Goal: Transaction & Acquisition: Obtain resource

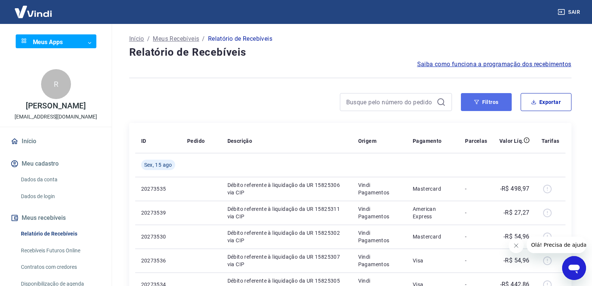
click at [485, 98] on button "Filtros" at bounding box center [486, 102] width 51 height 18
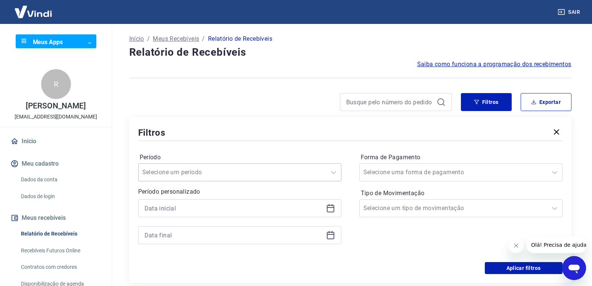
click at [196, 177] on div "Selecione um período" at bounding box center [239, 172] width 203 height 18
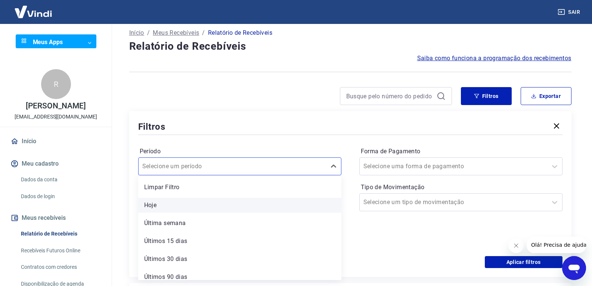
scroll to position [7, 0]
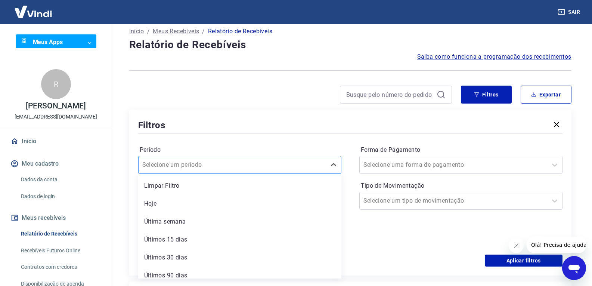
click at [181, 166] on input "Período" at bounding box center [179, 164] width 75 height 9
click at [392, 246] on div "Período option Hoje focused, 2 of 7. 7 results available. Use Up and Down to ch…" at bounding box center [350, 194] width 424 height 119
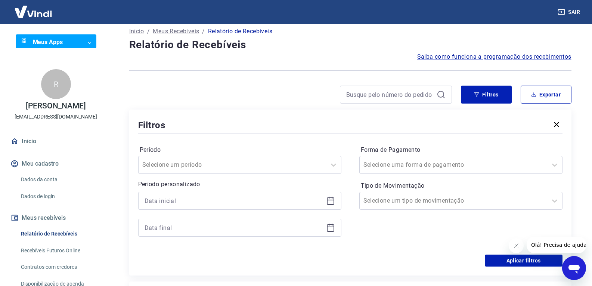
click at [267, 206] on div at bounding box center [239, 200] width 203 height 18
click at [331, 199] on icon at bounding box center [330, 199] width 7 height 1
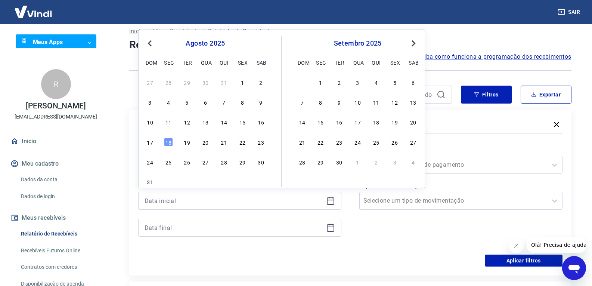
click at [148, 45] on button "Previous Month" at bounding box center [149, 43] width 9 height 9
click at [188, 81] on div "1" at bounding box center [187, 82] width 9 height 9
type input "[DATE]"
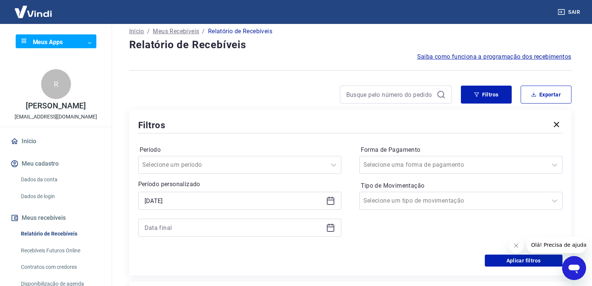
click at [333, 231] on icon at bounding box center [330, 227] width 9 height 9
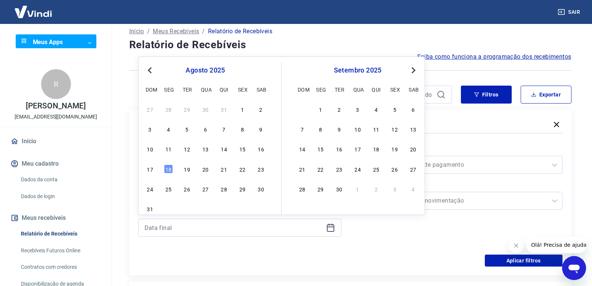
click at [153, 68] on button "Previous Month" at bounding box center [149, 70] width 9 height 9
click at [200, 107] on div "29 30 1 2 3 4 5" at bounding box center [205, 108] width 122 height 11
click at [203, 110] on div "2" at bounding box center [205, 109] width 9 height 9
type input "[DATE]"
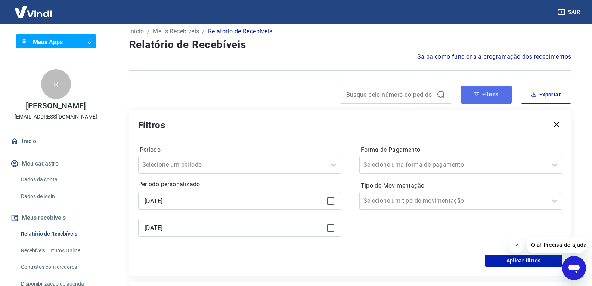
click at [469, 94] on button "Filtros" at bounding box center [486, 94] width 51 height 18
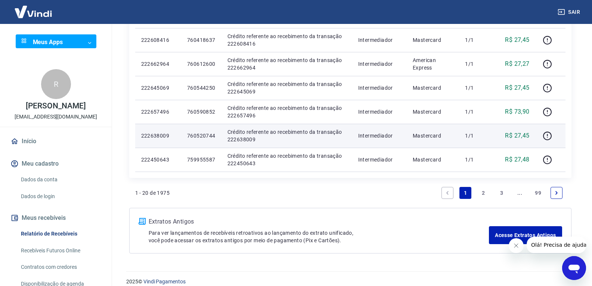
scroll to position [492, 0]
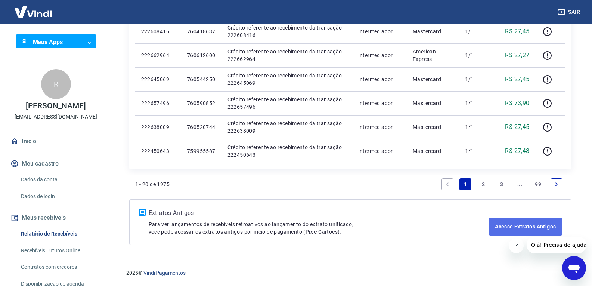
click at [511, 230] on link "Acesse Extratos Antigos" at bounding box center [525, 226] width 73 height 18
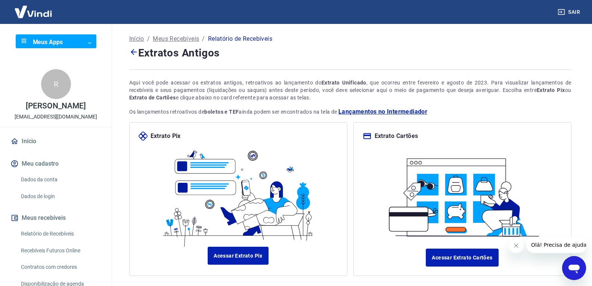
scroll to position [43, 0]
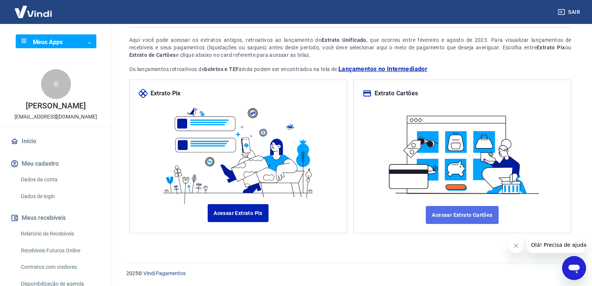
click at [462, 215] on link "Acessar Extrato Cartões" at bounding box center [462, 215] width 72 height 18
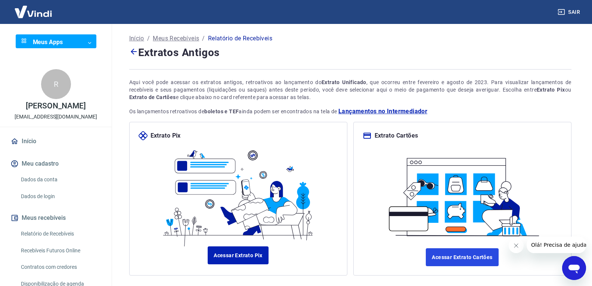
scroll to position [0, 0]
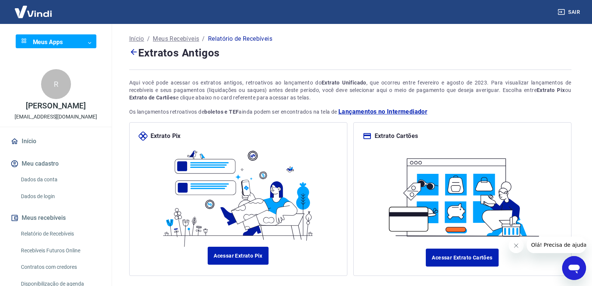
click at [78, 235] on link "Relatório de Recebíveis" at bounding box center [60, 233] width 85 height 15
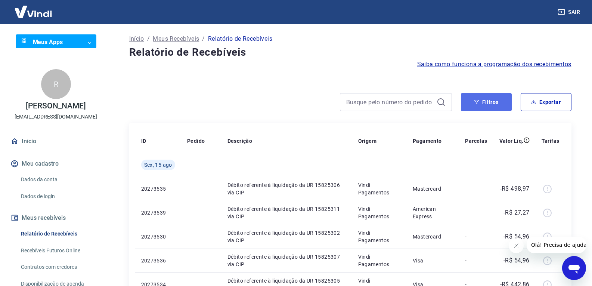
click at [501, 95] on button "Filtros" at bounding box center [486, 102] width 51 height 18
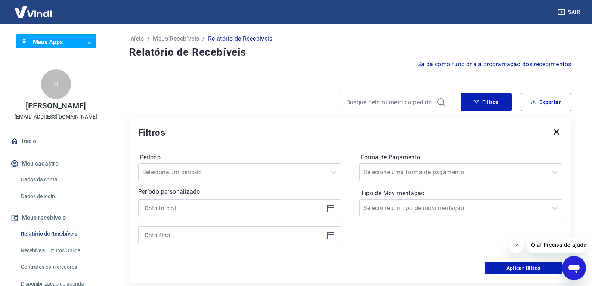
click at [331, 205] on icon at bounding box center [331, 205] width 1 height 2
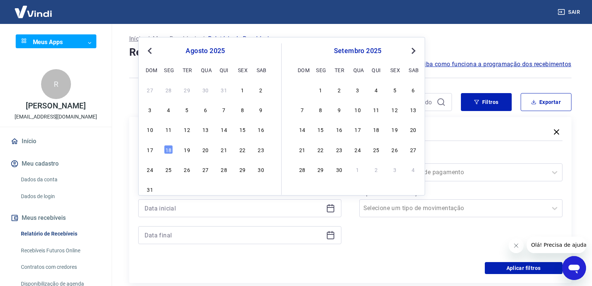
click at [150, 48] on span "Previous Month" at bounding box center [150, 50] width 0 height 9
click at [183, 91] on div "1" at bounding box center [187, 89] width 9 height 9
type input "[DATE]"
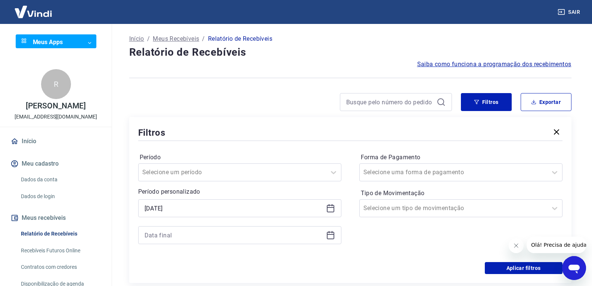
click at [330, 237] on icon at bounding box center [330, 234] width 9 height 9
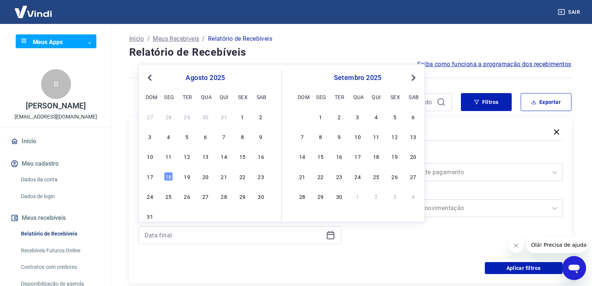
click at [150, 78] on span "Previous Month" at bounding box center [150, 77] width 0 height 9
click at [207, 116] on div "2" at bounding box center [205, 116] width 9 height 9
type input "[DATE]"
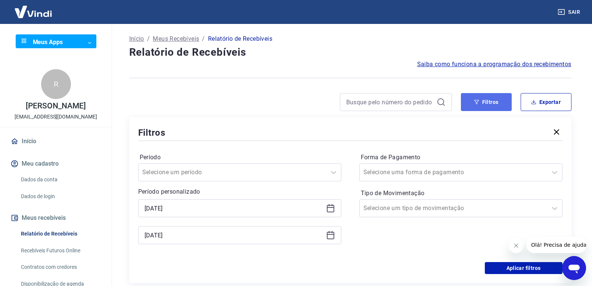
click at [480, 102] on button "Filtros" at bounding box center [486, 102] width 51 height 18
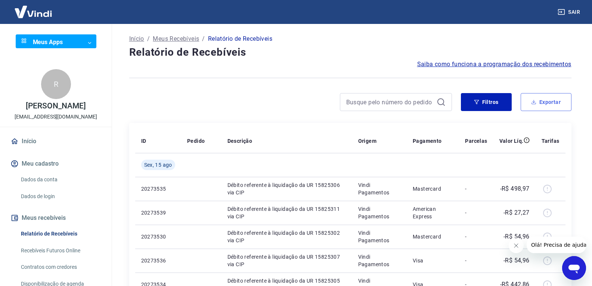
click at [544, 105] on button "Exportar" at bounding box center [545, 102] width 51 height 18
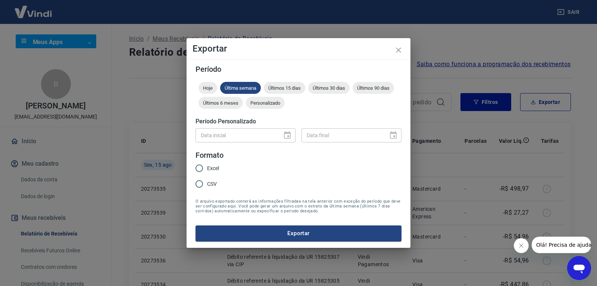
drag, startPoint x: 287, startPoint y: 134, endPoint x: 254, endPoint y: 138, distance: 33.1
click at [285, 135] on div "Data inicial" at bounding box center [246, 135] width 100 height 14
click at [368, 88] on span "Últimos 90 dias" at bounding box center [373, 88] width 41 height 6
click at [270, 104] on span "Personalizado" at bounding box center [265, 103] width 39 height 6
click at [224, 135] on div "Data inicial Data inicial" at bounding box center [246, 135] width 100 height 14
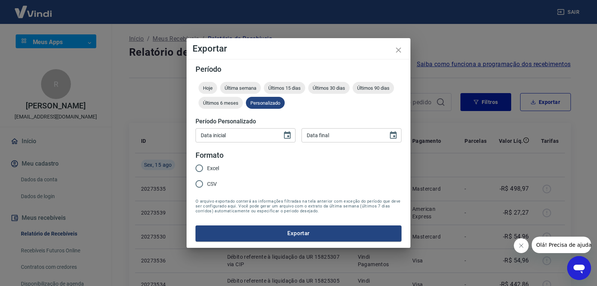
type input "DD/MM/YYYY"
click at [287, 135] on icon "Choose date" at bounding box center [287, 135] width 9 height 9
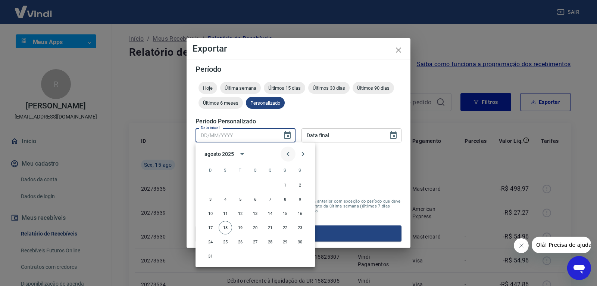
click at [286, 153] on icon "Previous month" at bounding box center [288, 153] width 9 height 9
click at [239, 185] on button "1" at bounding box center [240, 184] width 13 height 13
type input "[DATE]"
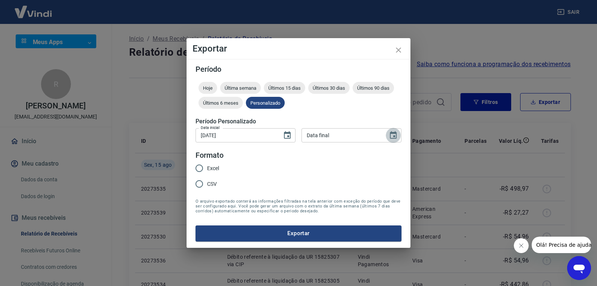
click at [394, 135] on icon "Choose date" at bounding box center [393, 134] width 7 height 7
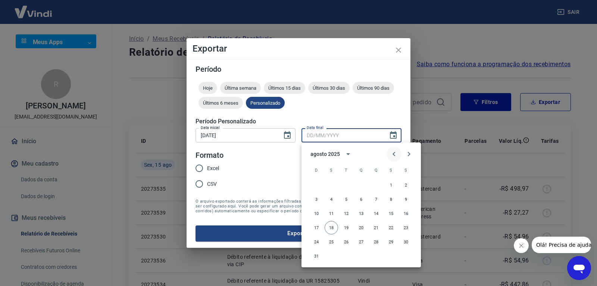
click at [394, 152] on icon "Previous month" at bounding box center [394, 153] width 9 height 9
click at [361, 184] on button "2" at bounding box center [361, 184] width 13 height 13
type input "[DATE]"
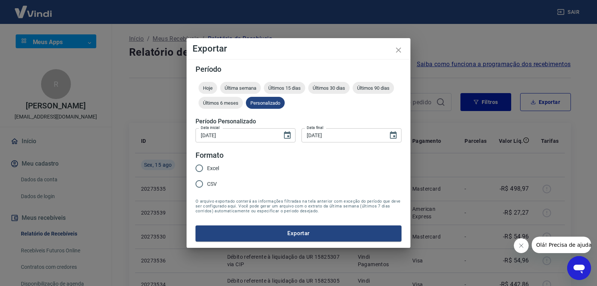
click at [198, 166] on input "Excel" at bounding box center [199, 168] width 16 height 16
radio input "true"
click at [270, 230] on button "Exportar" at bounding box center [299, 233] width 206 height 16
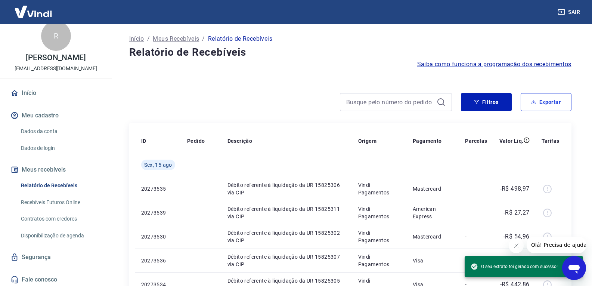
scroll to position [50, 0]
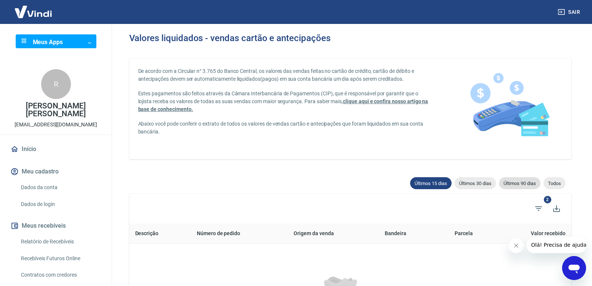
click at [520, 187] on div "Últimos 90 dias" at bounding box center [519, 183] width 41 height 12
type input "20/05/2025"
click at [549, 183] on span "Todos" at bounding box center [554, 183] width 22 height 6
